Goal: Task Accomplishment & Management: Use online tool/utility

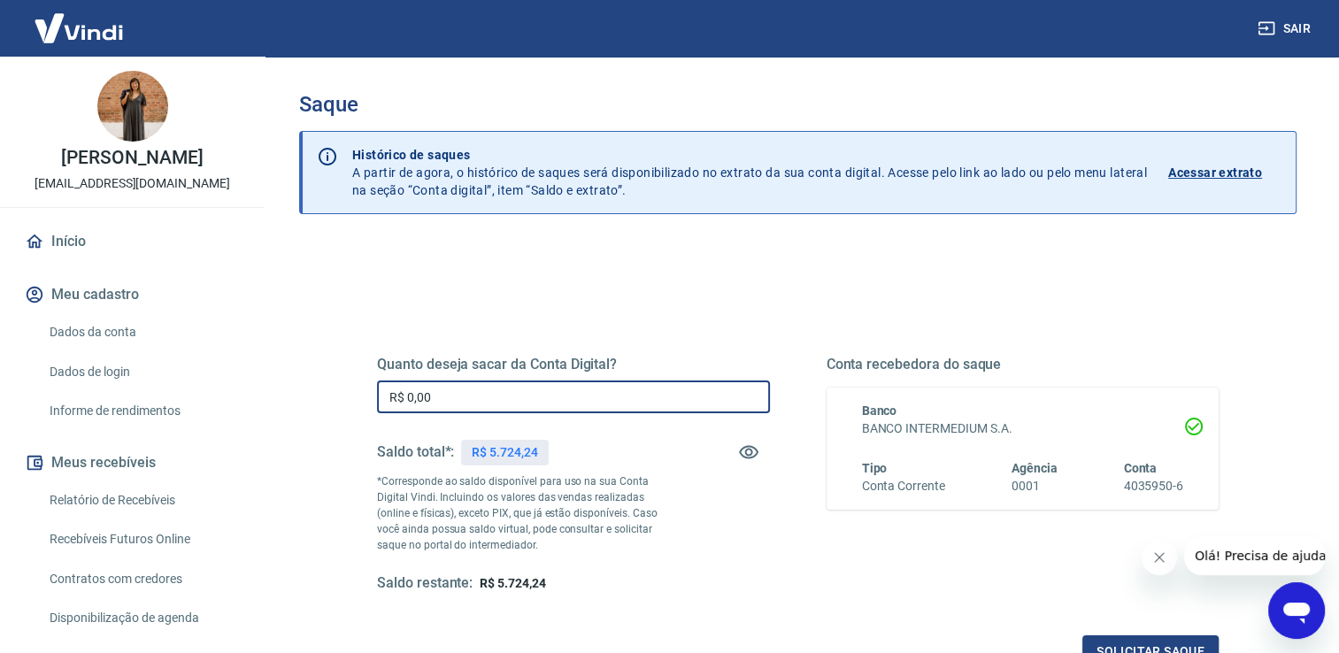
click at [484, 388] on input "R$ 0,00" at bounding box center [573, 396] width 393 height 33
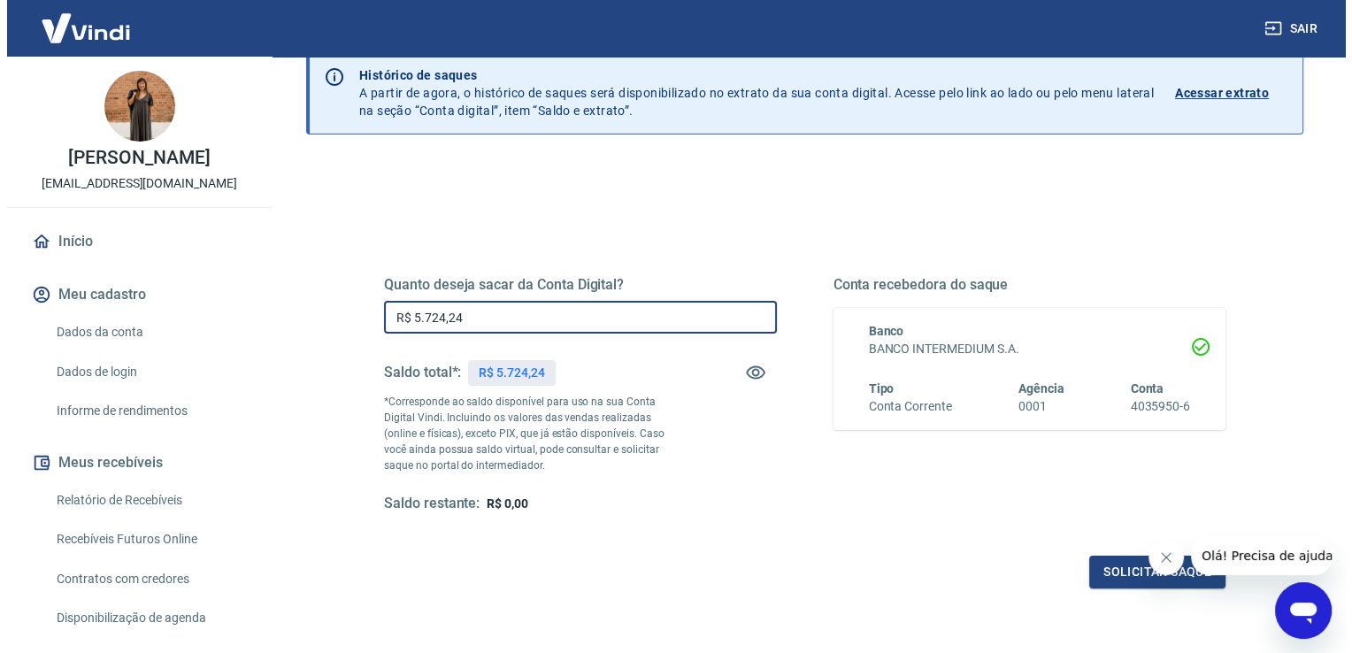
scroll to position [220, 0]
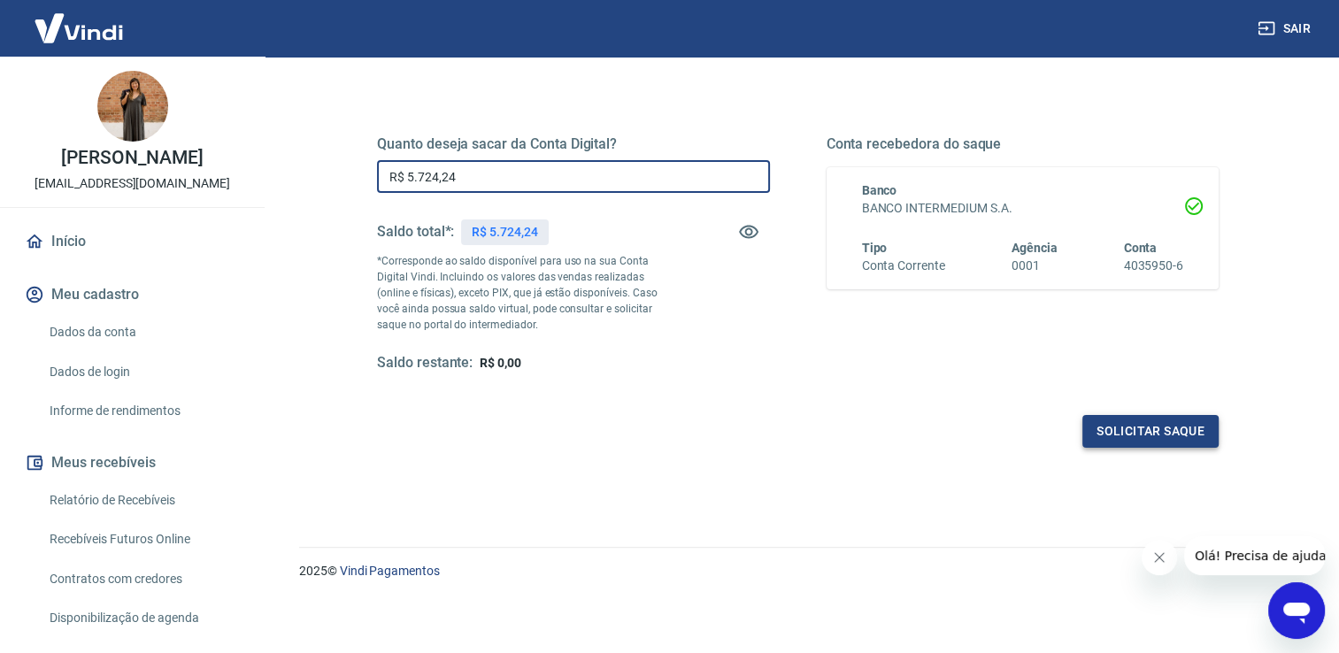
type input "R$ 5.724,24"
click at [1135, 434] on button "Solicitar saque" at bounding box center [1150, 431] width 136 height 33
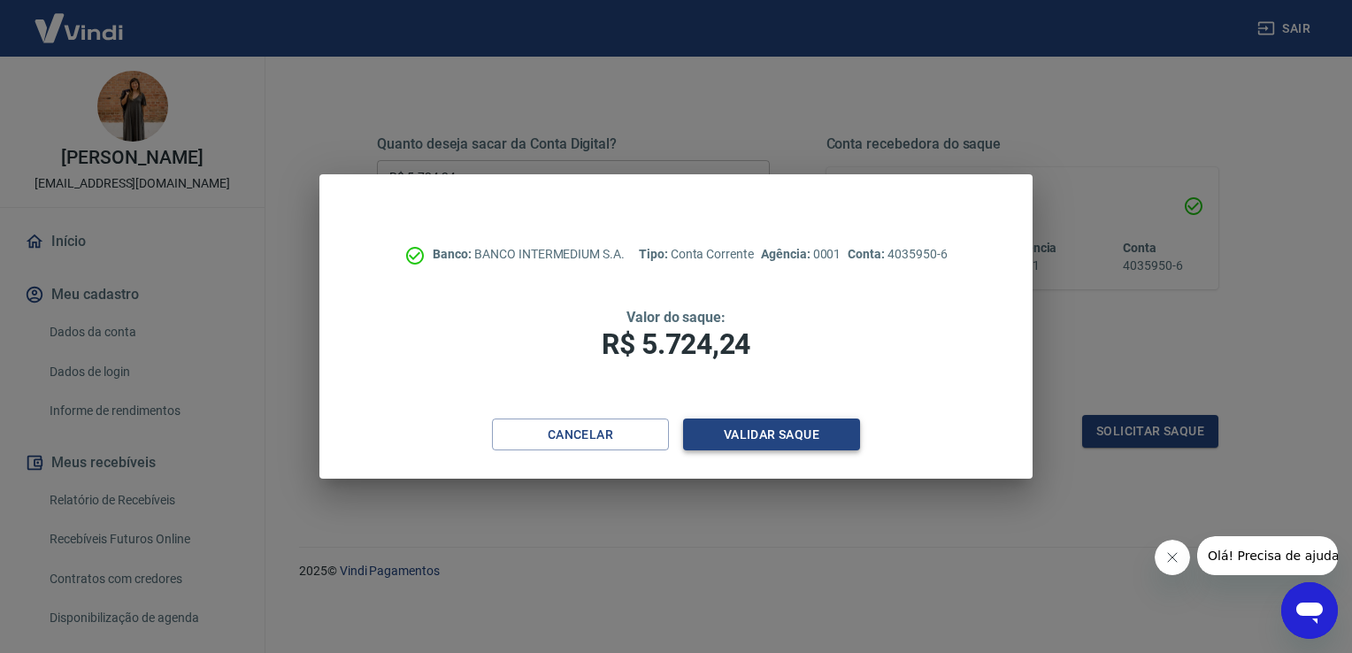
click at [839, 439] on button "Validar saque" at bounding box center [771, 434] width 177 height 33
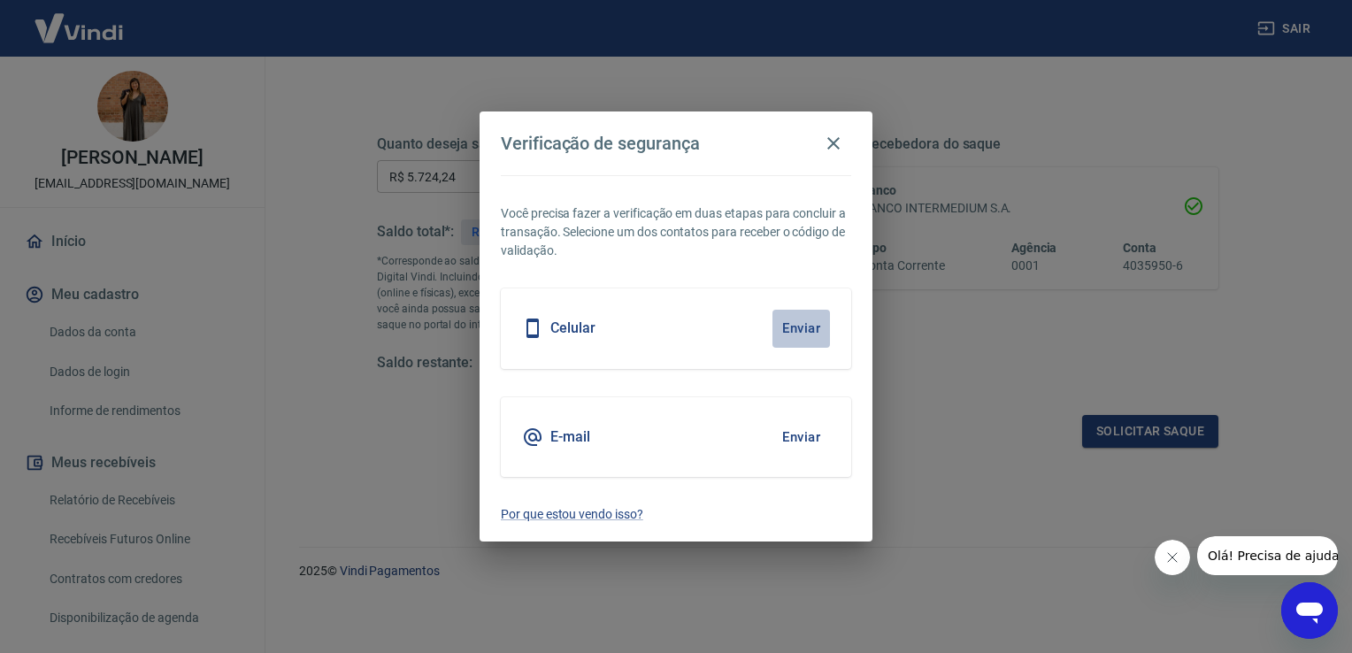
click at [805, 329] on button "Enviar" at bounding box center [801, 328] width 58 height 37
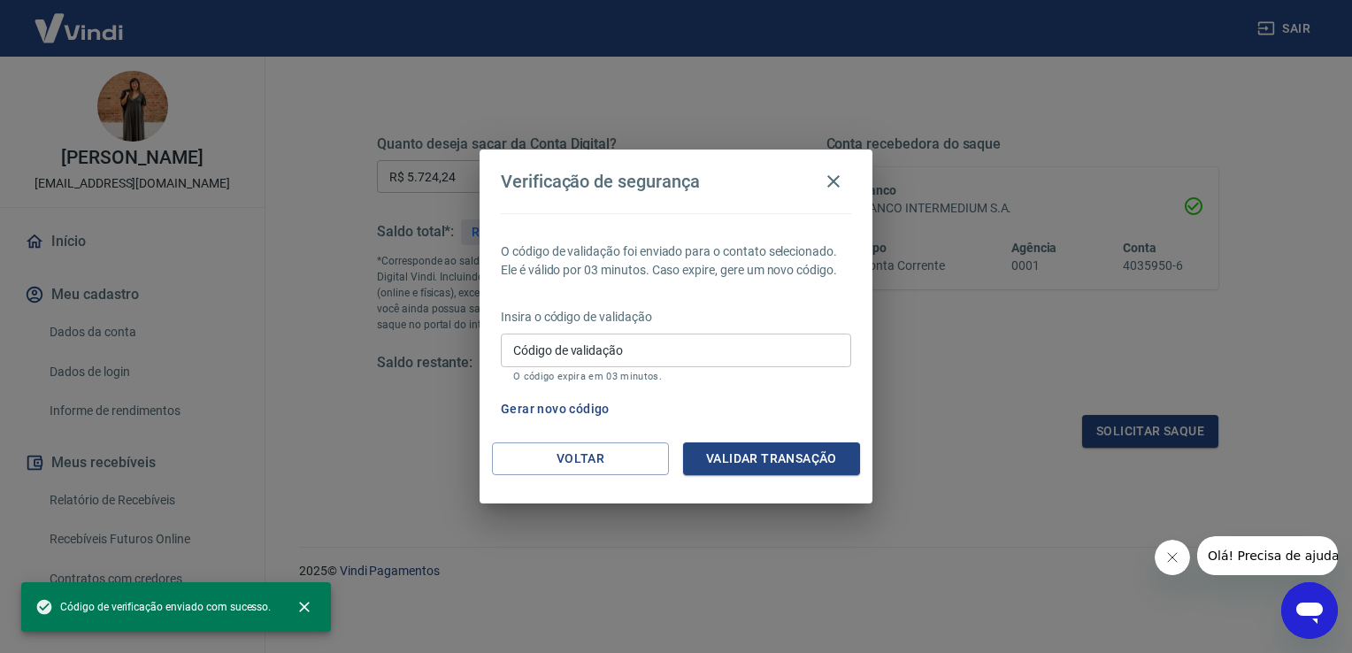
drag, startPoint x: 794, startPoint y: 346, endPoint x: 789, endPoint y: 329, distance: 17.6
click at [790, 331] on div "Insira o código de validação Código de validação Código de validação O código e…" at bounding box center [676, 346] width 350 height 77
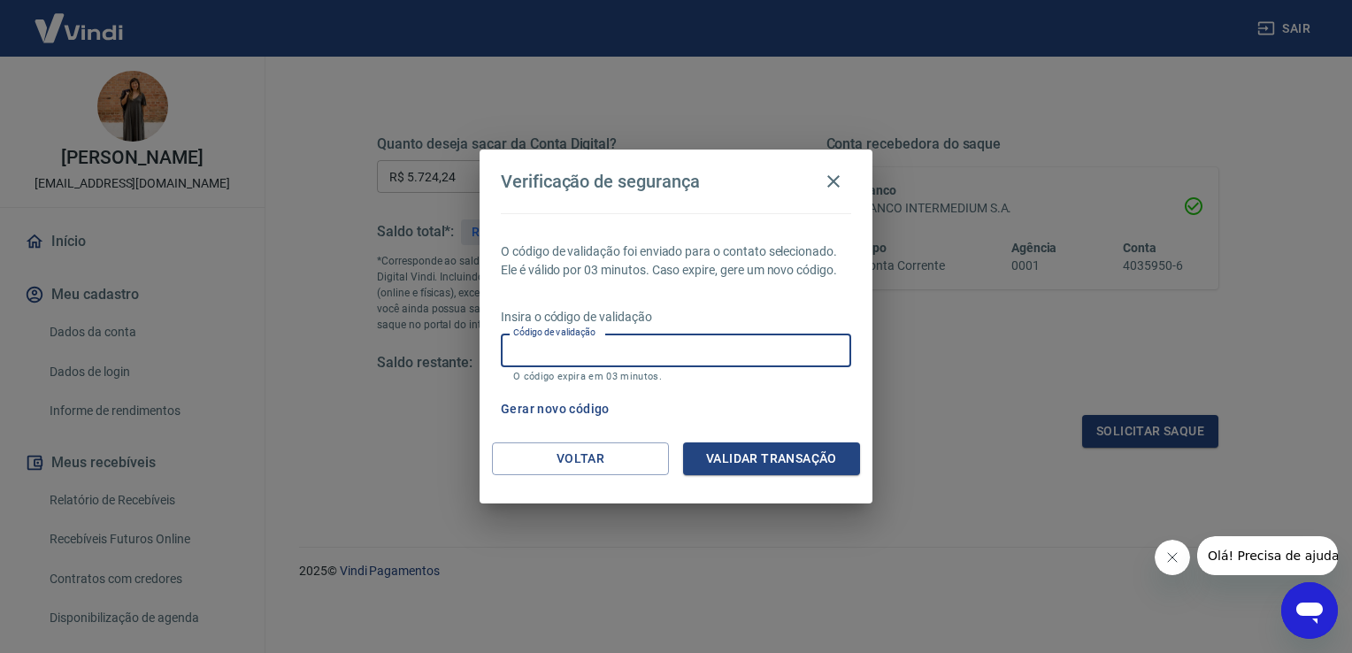
click at [796, 357] on input "Código de validação" at bounding box center [676, 350] width 350 height 33
type input "162650"
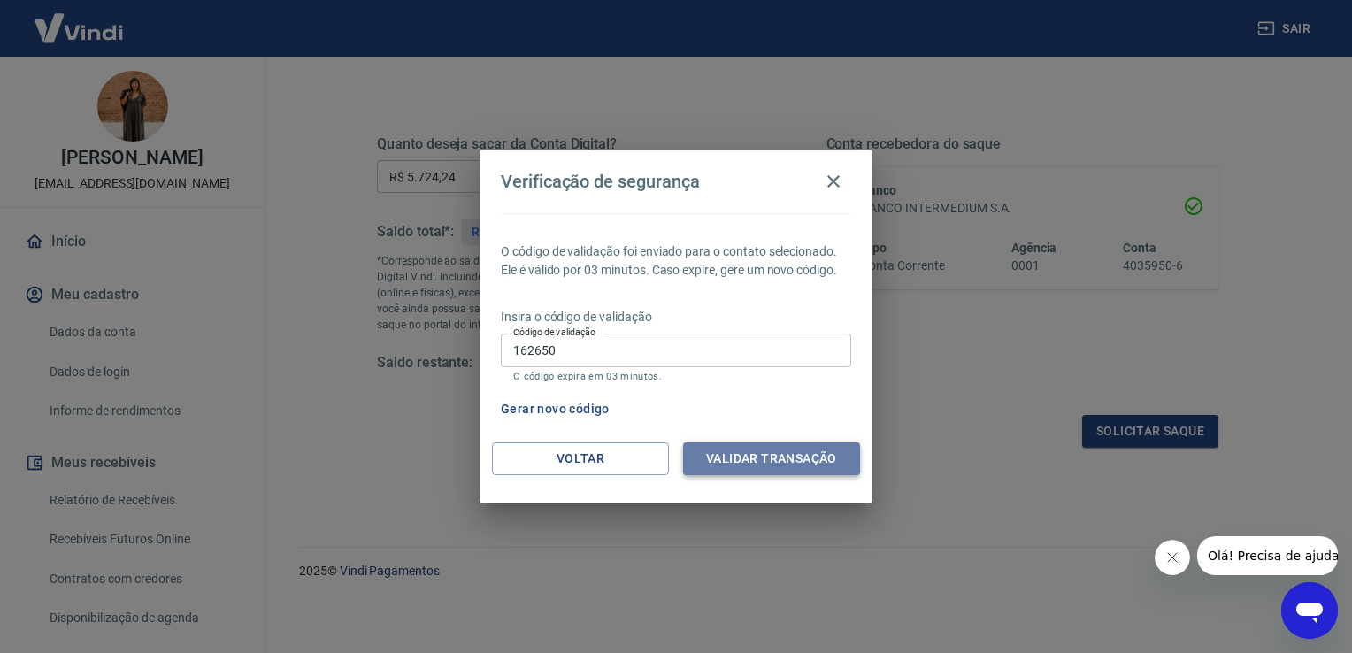
click at [823, 463] on button "Validar transação" at bounding box center [771, 458] width 177 height 33
